Goal: Task Accomplishment & Management: Manage account settings

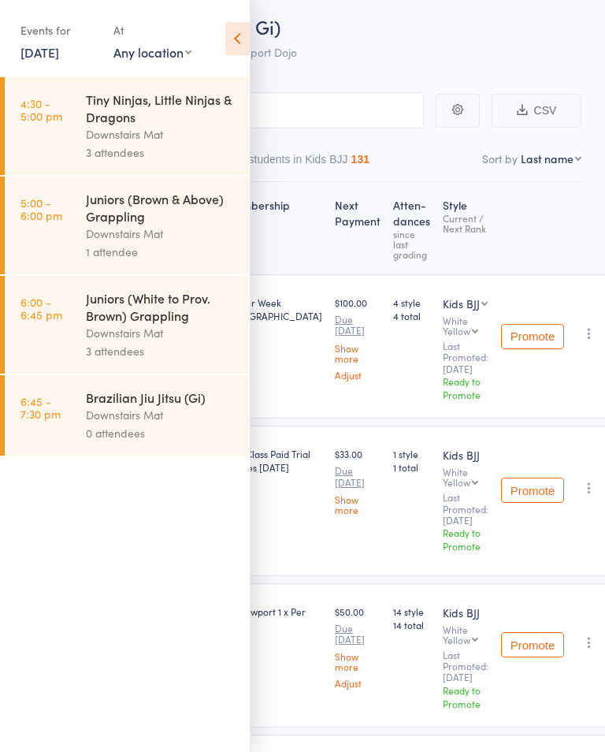
scroll to position [58, 0]
click at [42, 58] on link "[DATE]" at bounding box center [39, 51] width 39 height 17
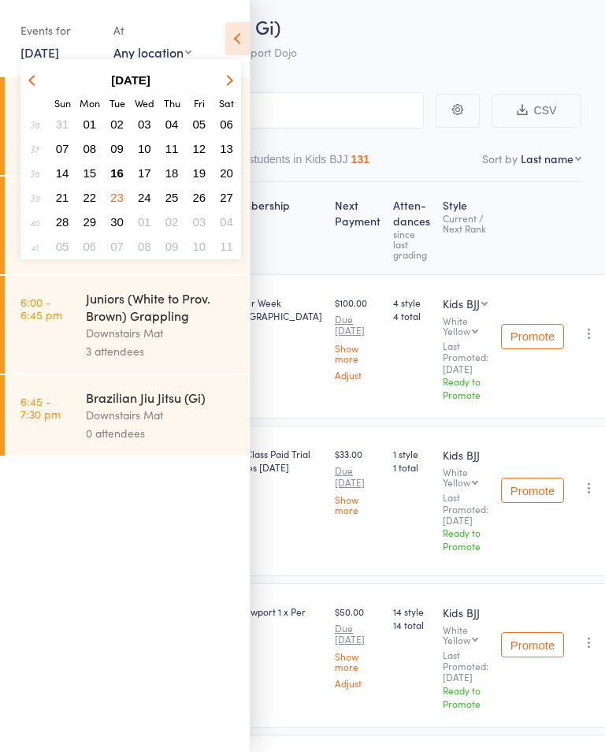
click at [109, 180] on button "16" at bounding box center [117, 172] width 24 height 21
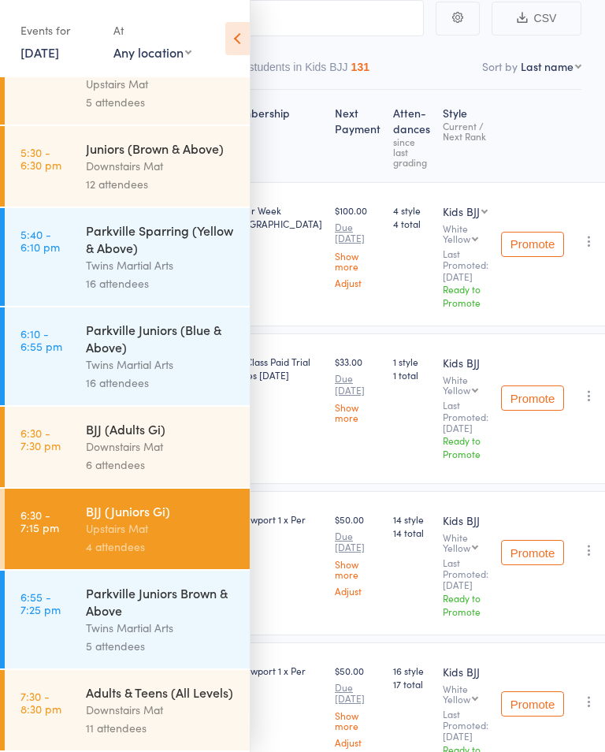
scroll to position [622, 0]
click at [161, 719] on div "Downstairs Mat" at bounding box center [161, 709] width 150 height 18
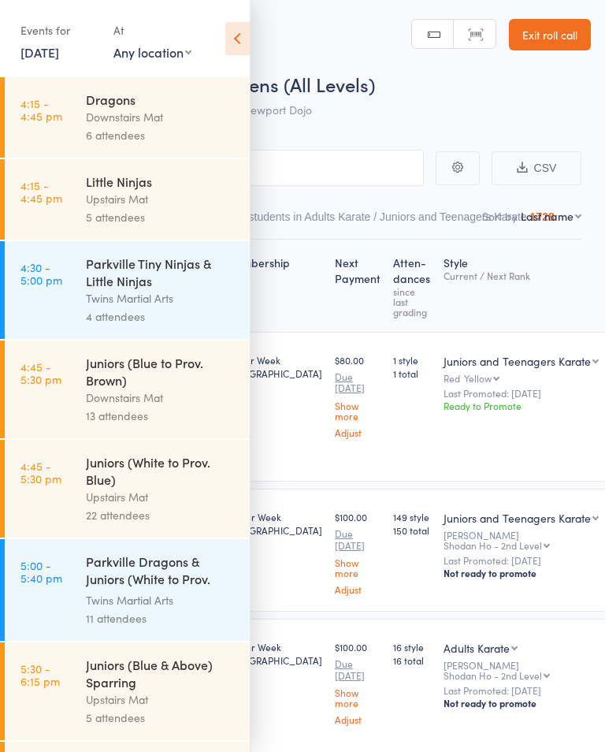
click at [238, 34] on icon at bounding box center [237, 38] width 24 height 33
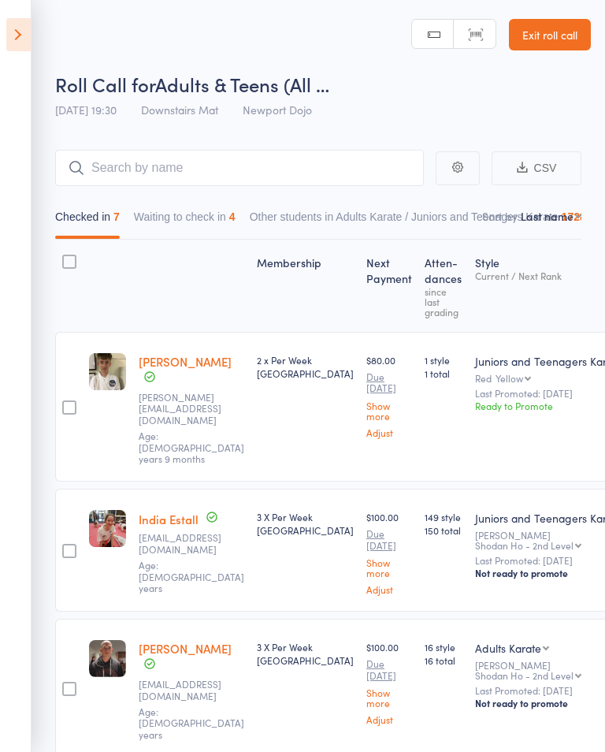
click at [226, 217] on button "Waiting to check in 4" at bounding box center [185, 220] width 102 height 36
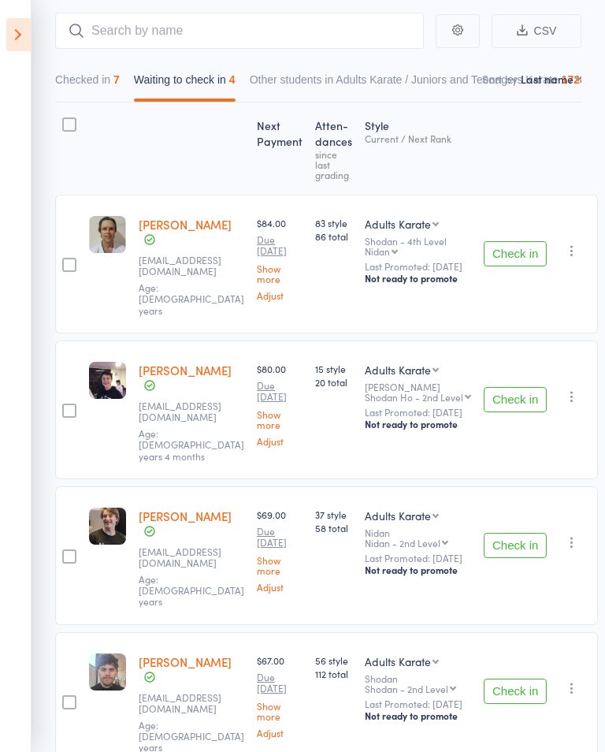
scroll to position [136, 0]
click at [514, 679] on button "Check in" at bounding box center [515, 691] width 63 height 25
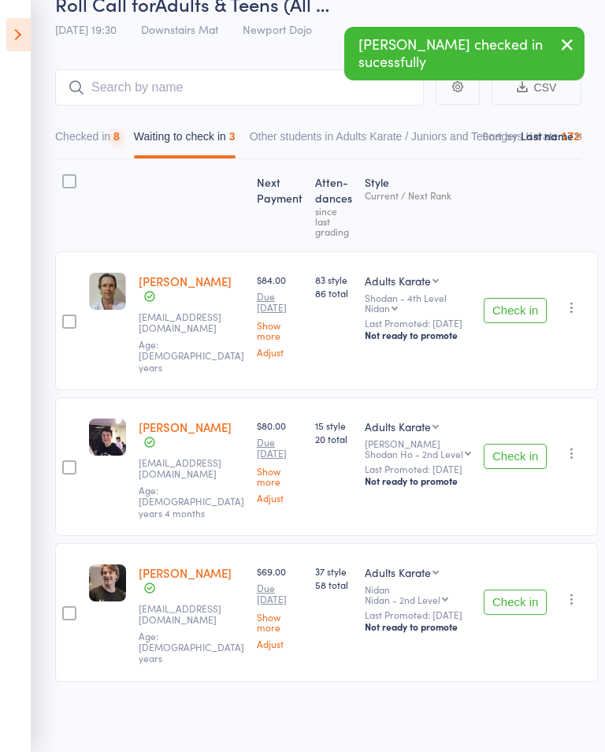
scroll to position [8, 0]
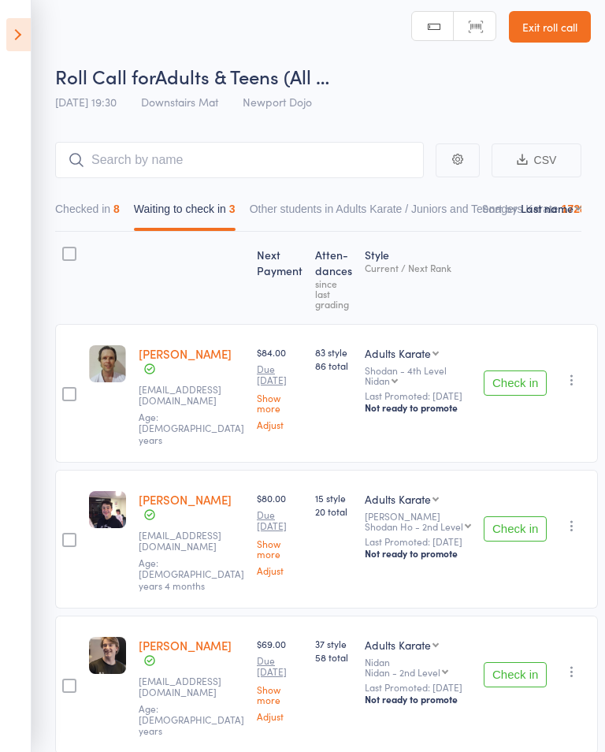
click at [64, 247] on div at bounding box center [69, 254] width 14 height 14
click at [65, 249] on input "checkbox" at bounding box center [65, 249] width 0 height 0
checkbox input "true"
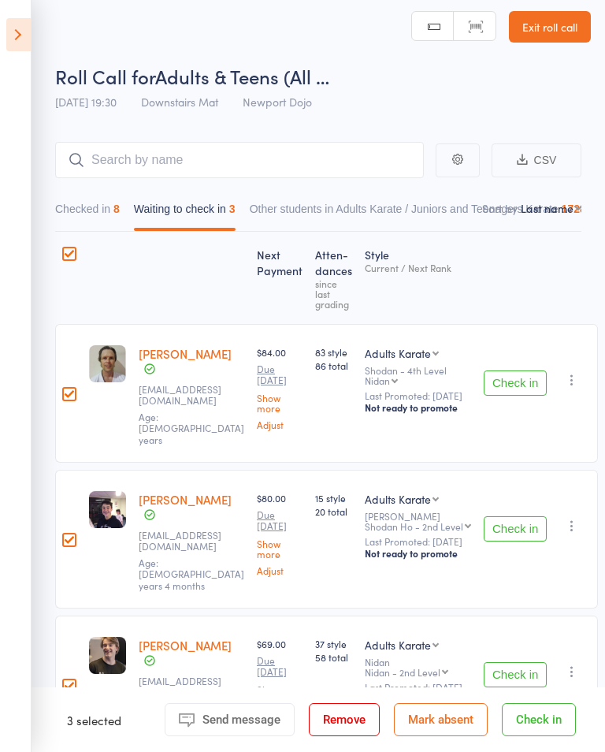
checkbox input "true"
click at [353, 736] on button "Remove" at bounding box center [344, 719] width 71 height 33
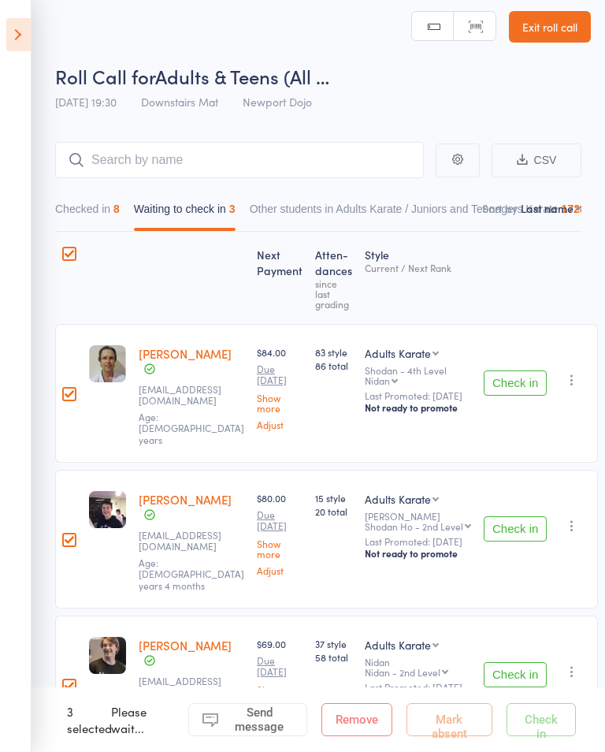
scroll to position [32, 0]
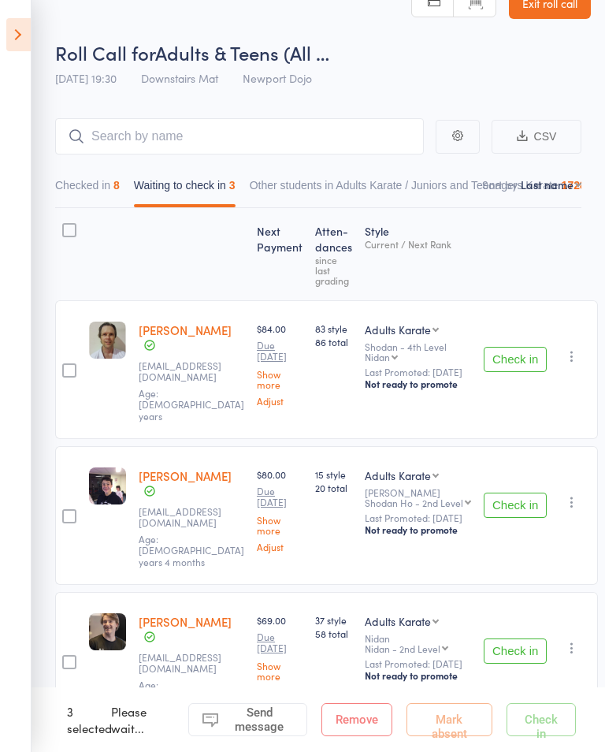
checkbox input "false"
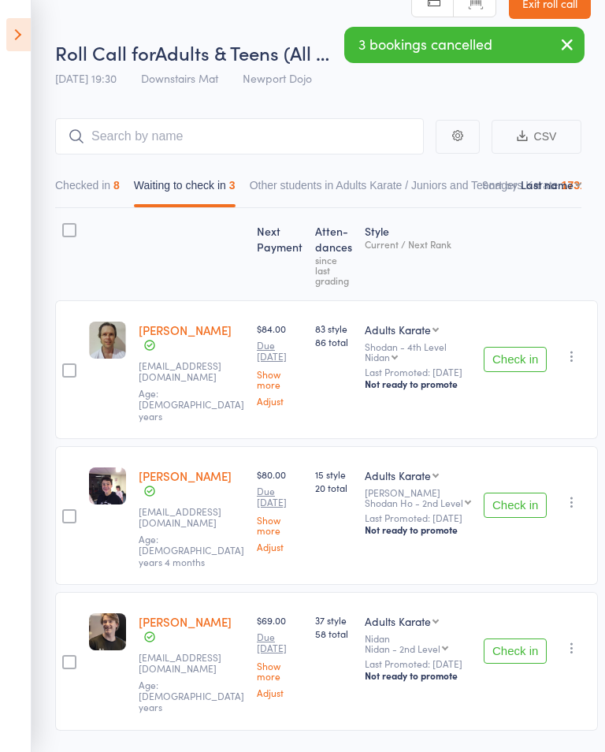
scroll to position [1, 0]
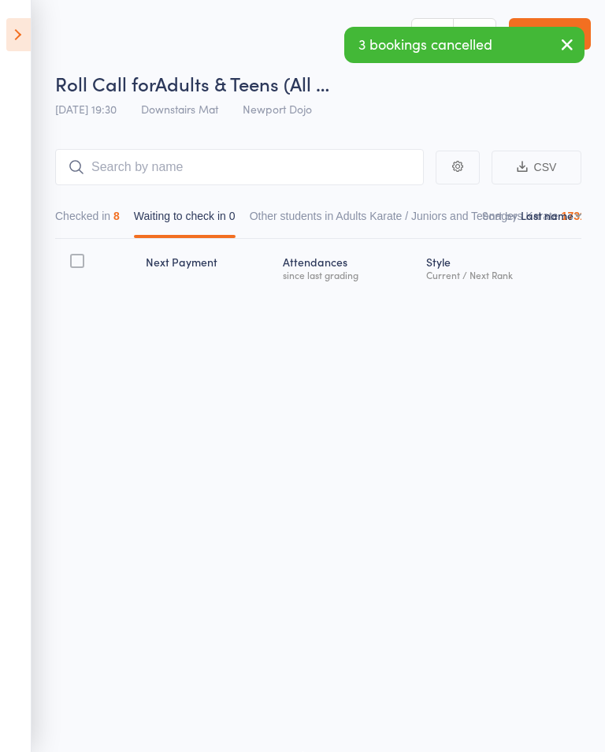
click at [24, 39] on icon at bounding box center [18, 34] width 24 height 33
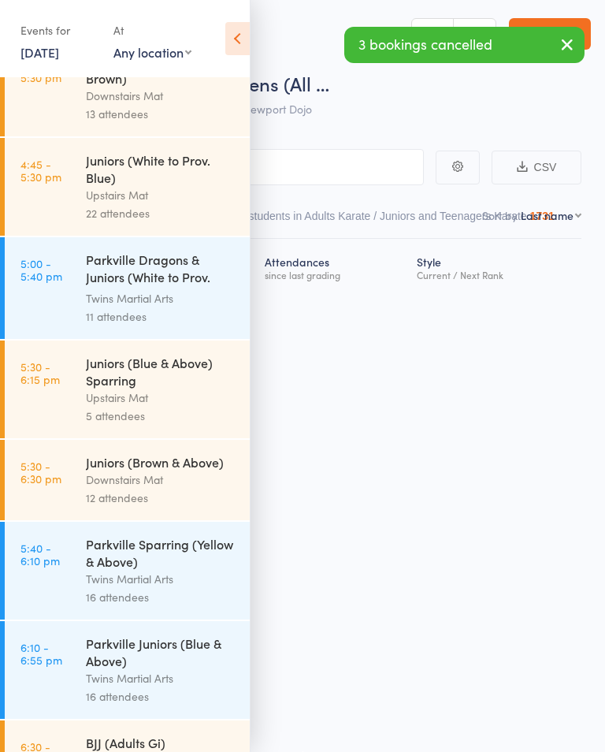
scroll to position [342, 0]
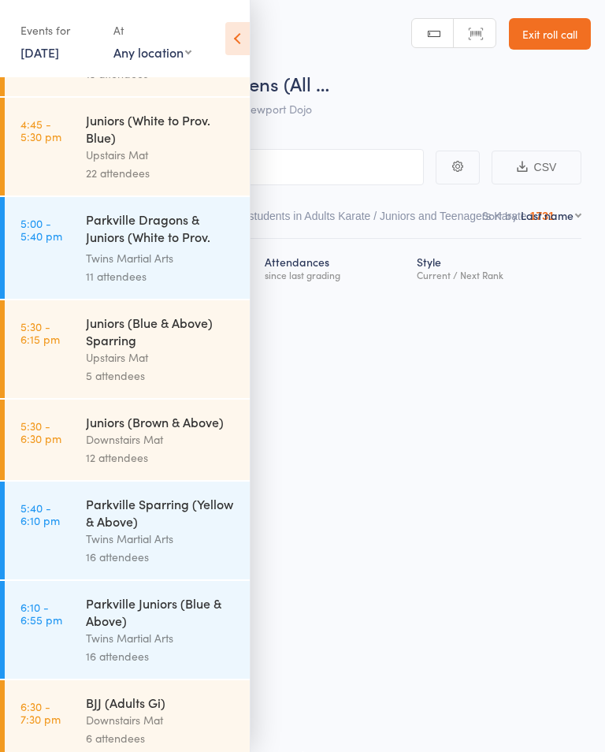
click at [59, 49] on link "[DATE]" at bounding box center [39, 51] width 39 height 17
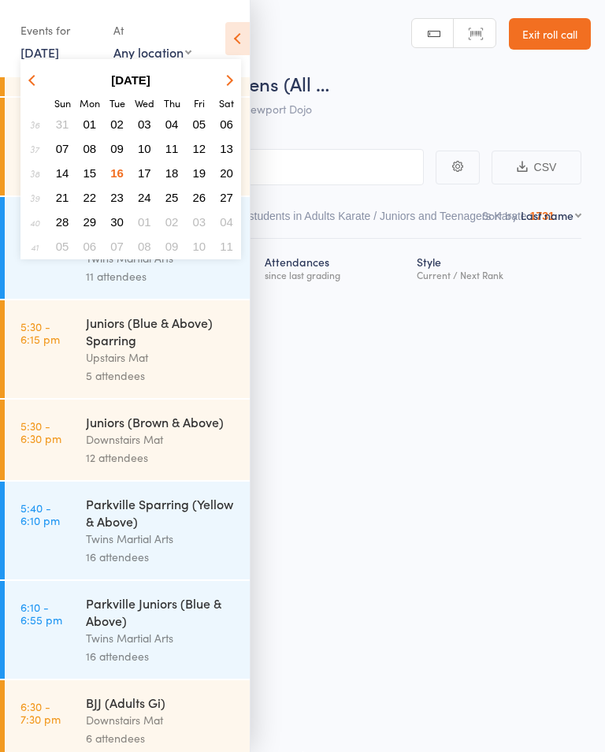
click at [98, 200] on button "22" at bounding box center [90, 197] width 24 height 21
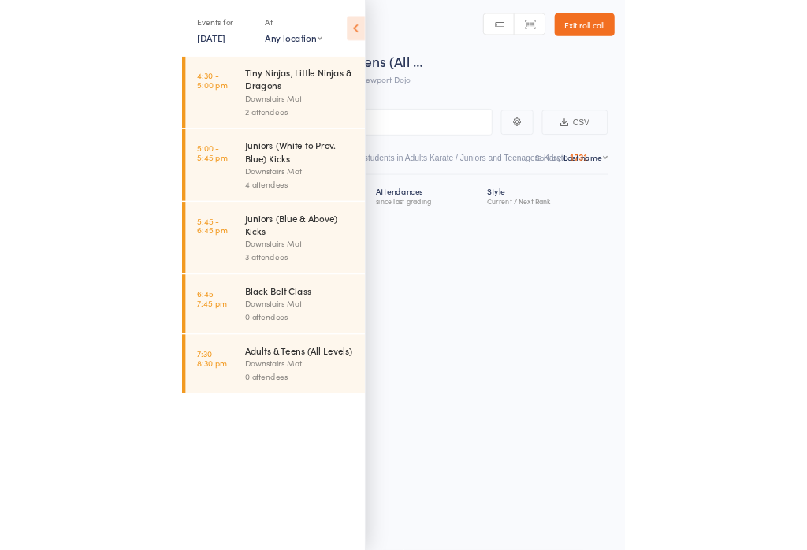
scroll to position [0, 0]
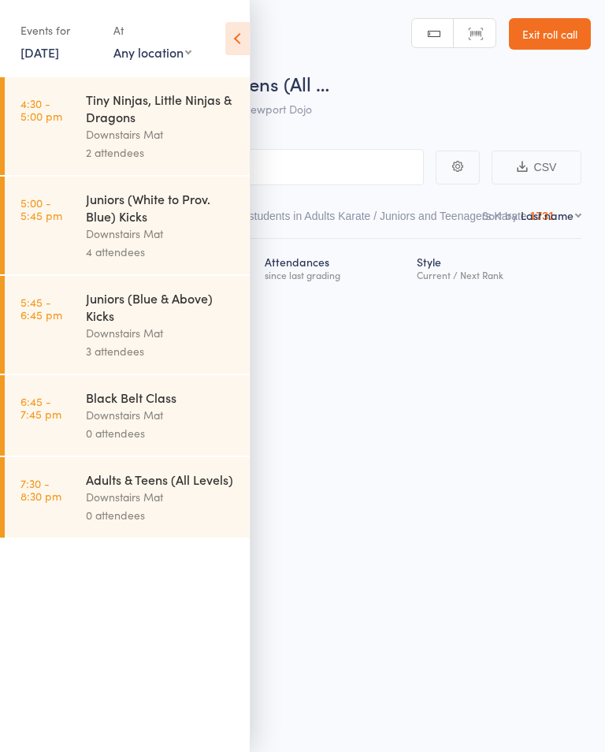
click at [59, 55] on link "[DATE]" at bounding box center [39, 51] width 39 height 17
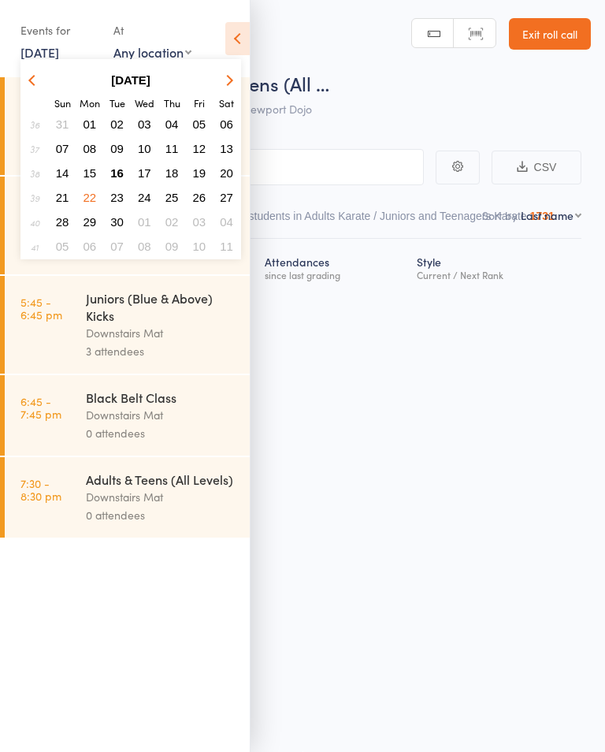
click at [116, 207] on button "23" at bounding box center [117, 197] width 24 height 21
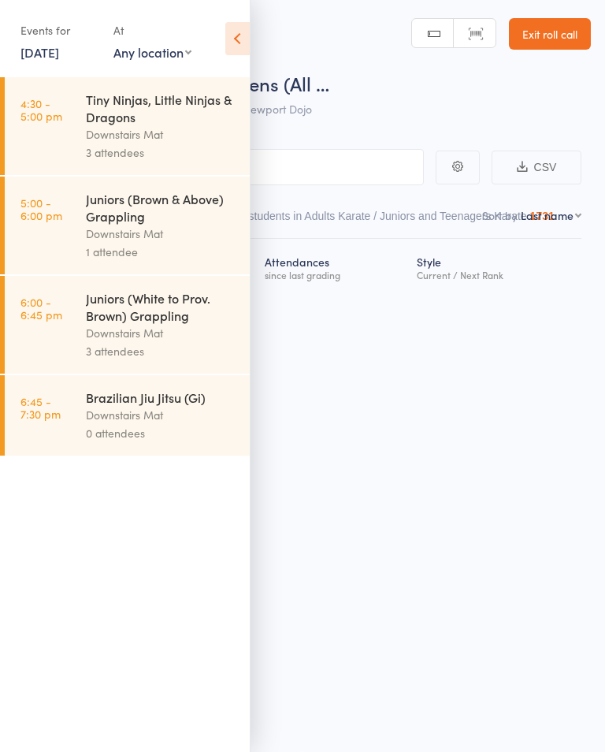
click at [59, 43] on link "[DATE]" at bounding box center [39, 51] width 39 height 17
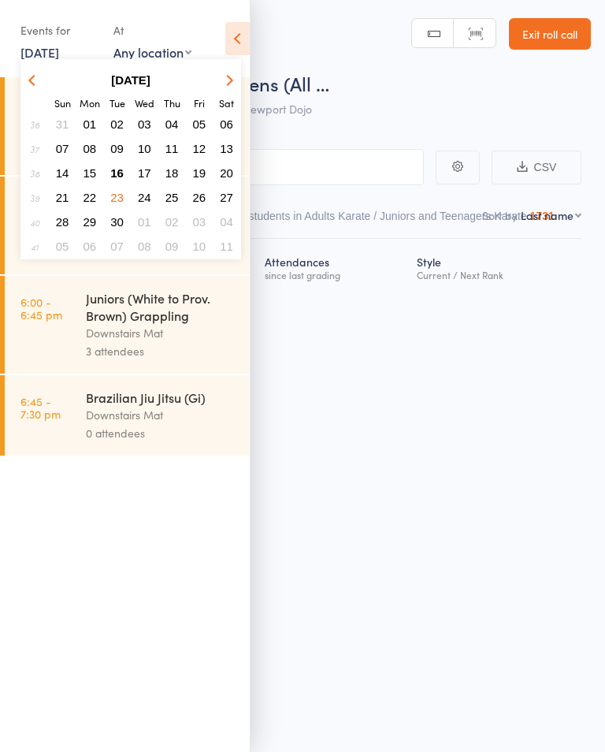
click at [150, 192] on span "24" at bounding box center [144, 197] width 13 height 13
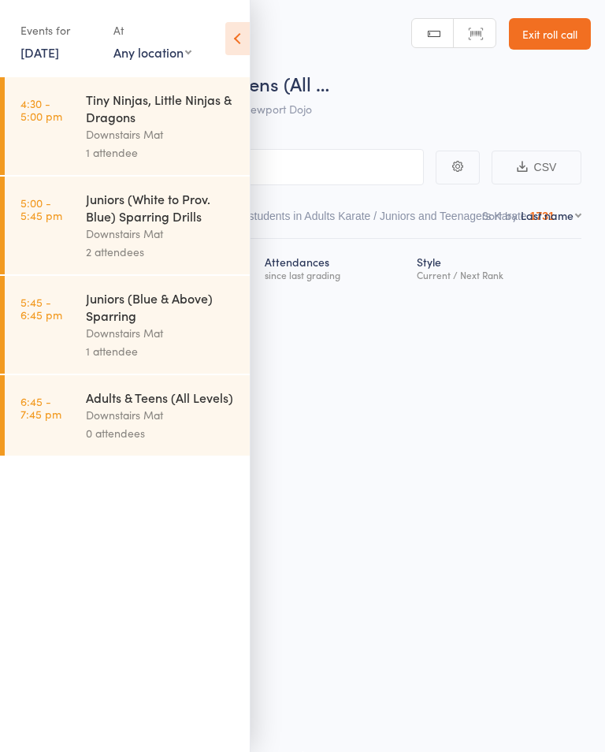
click at [59, 50] on link "[DATE]" at bounding box center [39, 51] width 39 height 17
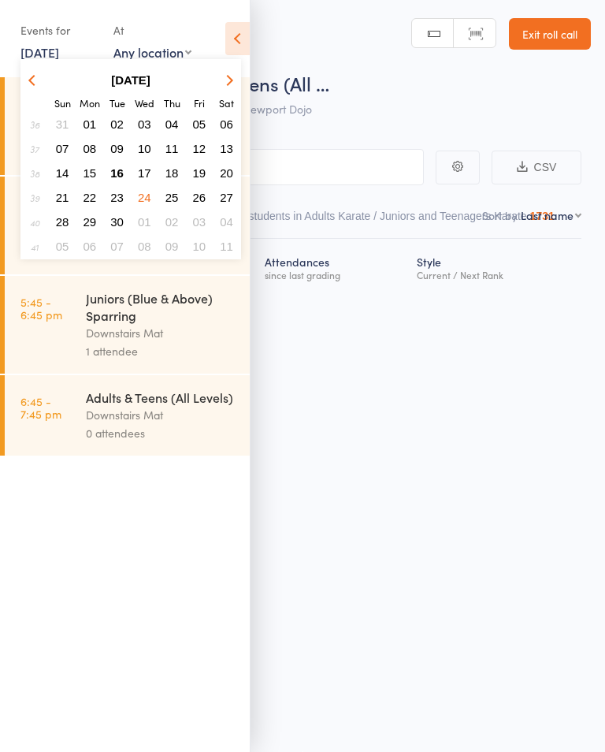
click at [171, 198] on span "25" at bounding box center [171, 197] width 13 height 13
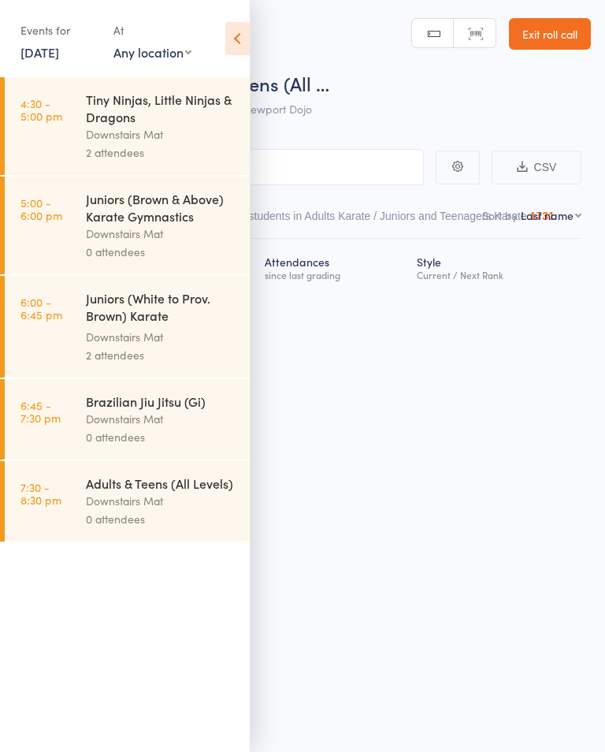
click at [59, 57] on link "[DATE]" at bounding box center [39, 51] width 39 height 17
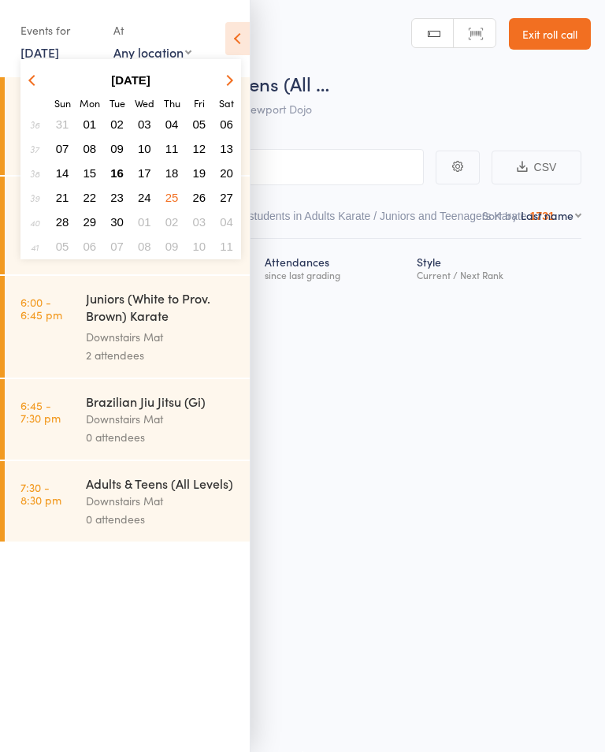
click at [200, 202] on span "26" at bounding box center [199, 197] width 13 height 13
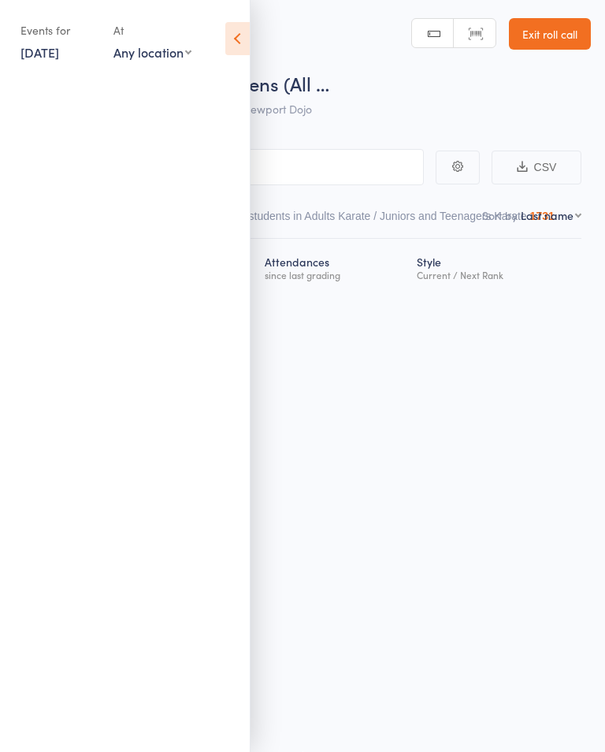
click at [59, 47] on link "[DATE]" at bounding box center [39, 51] width 39 height 17
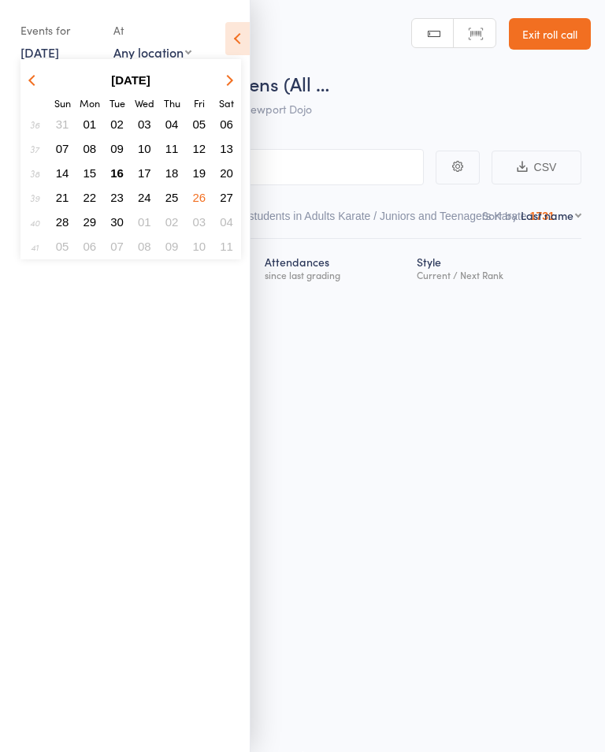
click at [59, 50] on link "[DATE]" at bounding box center [39, 51] width 39 height 17
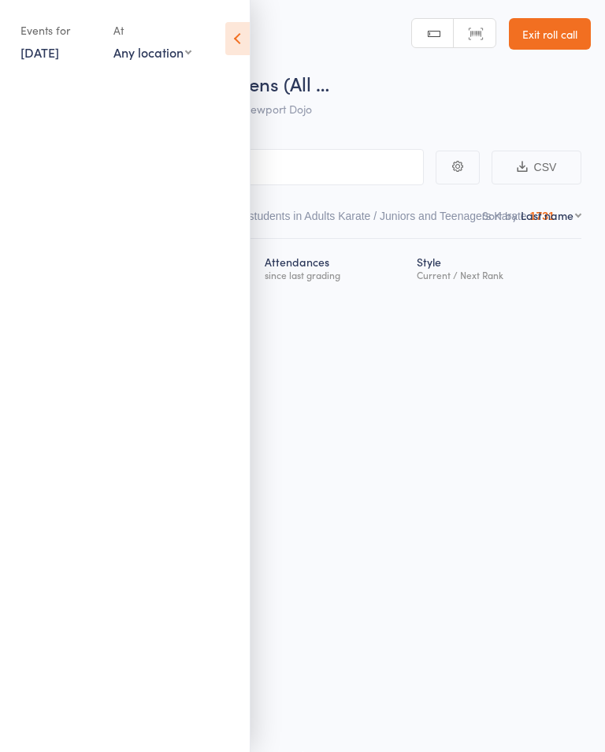
click at [56, 60] on link "[DATE]" at bounding box center [39, 51] width 39 height 17
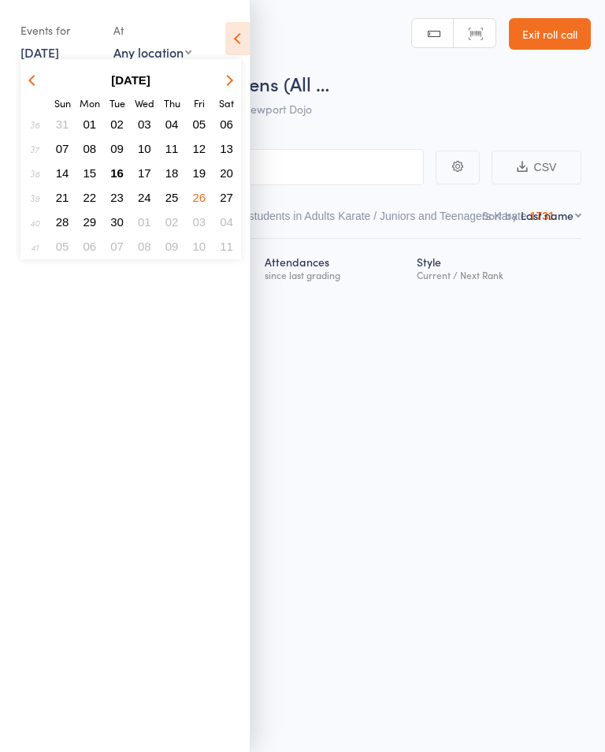
click at [230, 200] on span "27" at bounding box center [226, 197] width 13 height 13
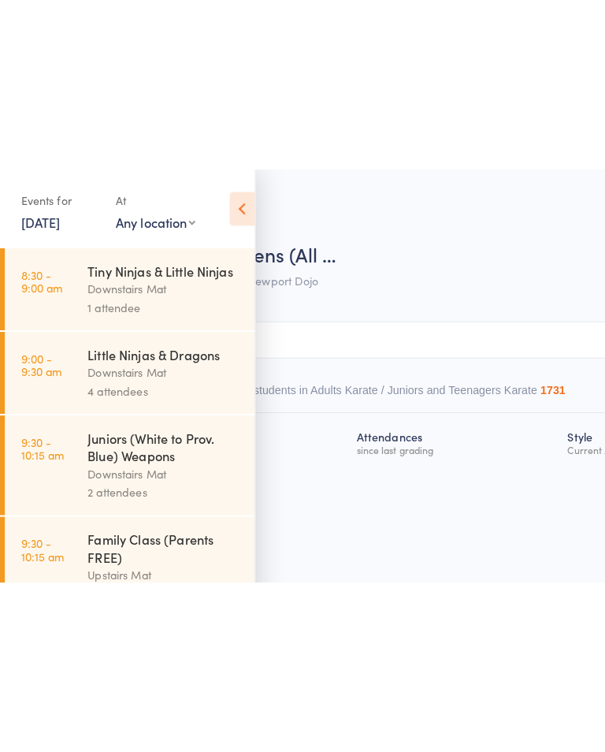
scroll to position [0, 34]
